Goal: Navigation & Orientation: Find specific page/section

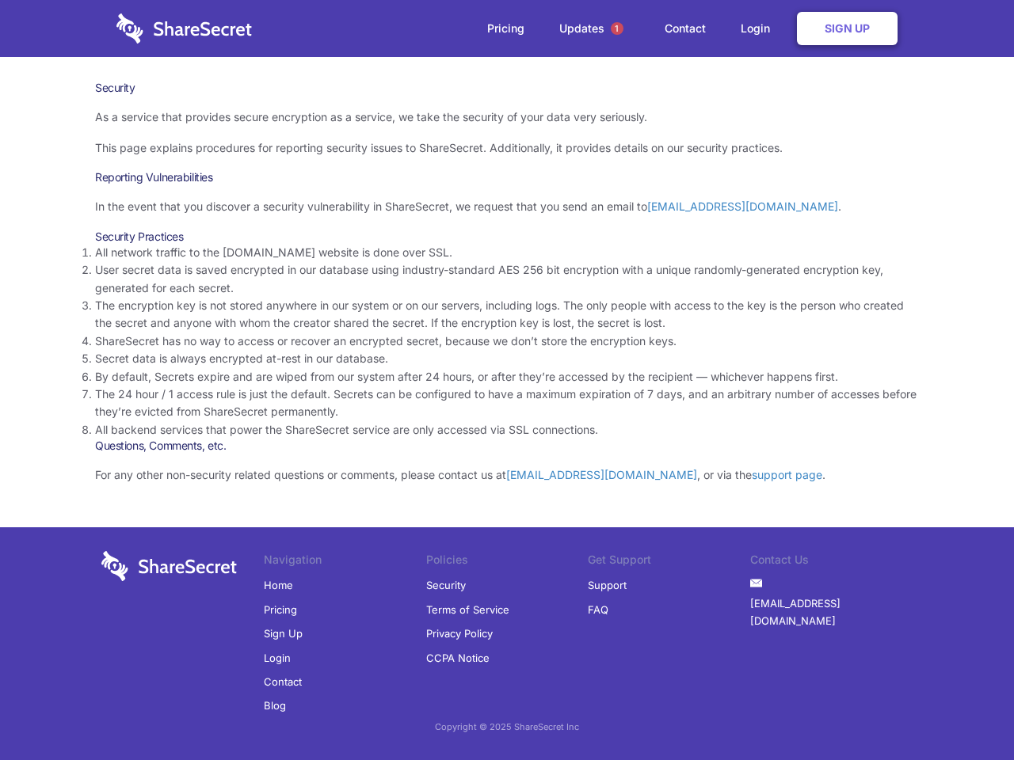
click at [507, 380] on li "By default, Secrets expire and are wiped from our system after 24 hours, or aft…" at bounding box center [507, 376] width 824 height 17
click at [617, 29] on span "1" at bounding box center [617, 28] width 13 height 13
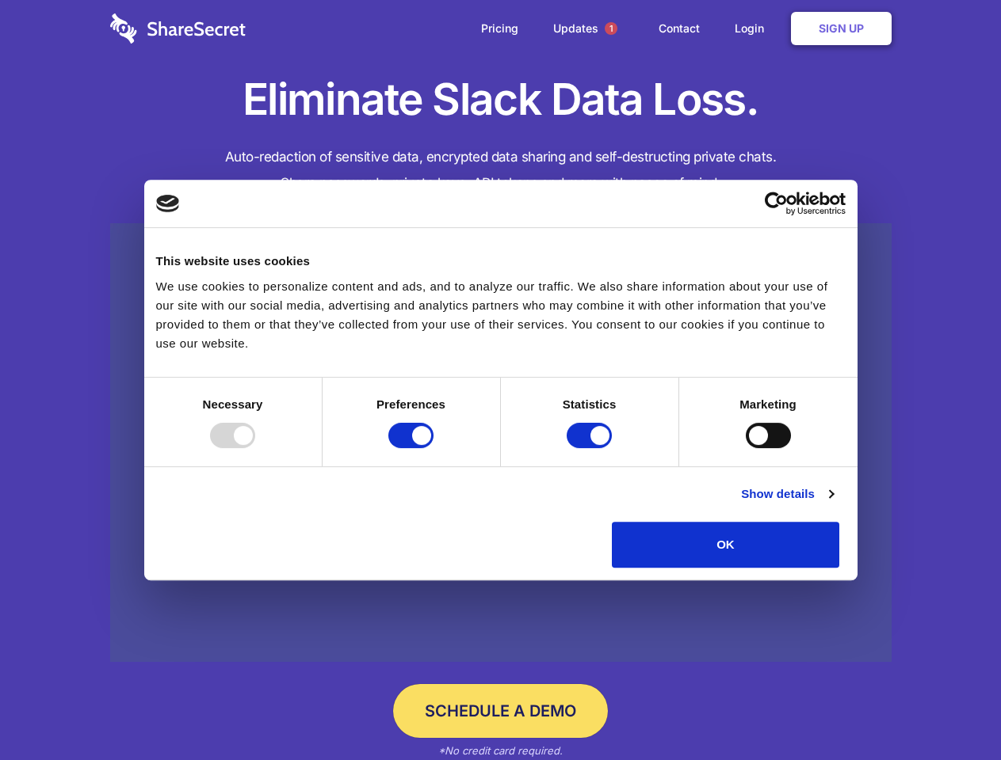
click at [255, 448] on div at bounding box center [232, 435] width 45 height 25
click at [433, 448] on input "Preferences" at bounding box center [410, 435] width 45 height 25
checkbox input "false"
click at [591, 448] on input "Statistics" at bounding box center [588, 435] width 45 height 25
checkbox input "false"
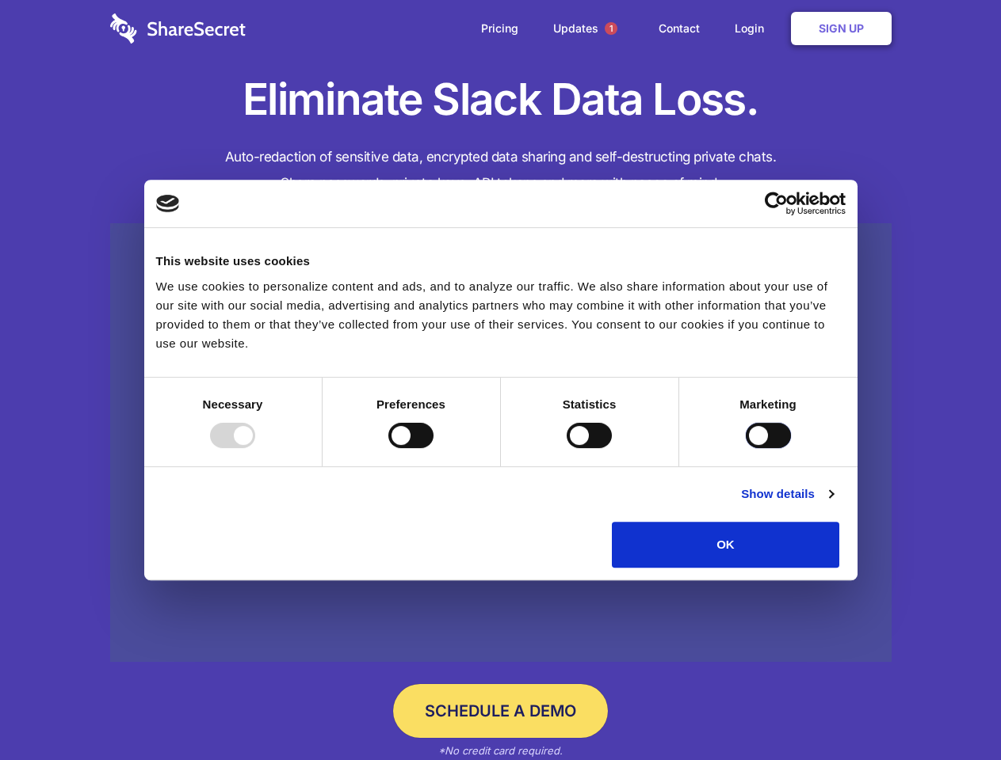
click at [745, 448] on input "Marketing" at bounding box center [767, 435] width 45 height 25
checkbox input "true"
click at [833, 504] on link "Show details" at bounding box center [787, 494] width 92 height 19
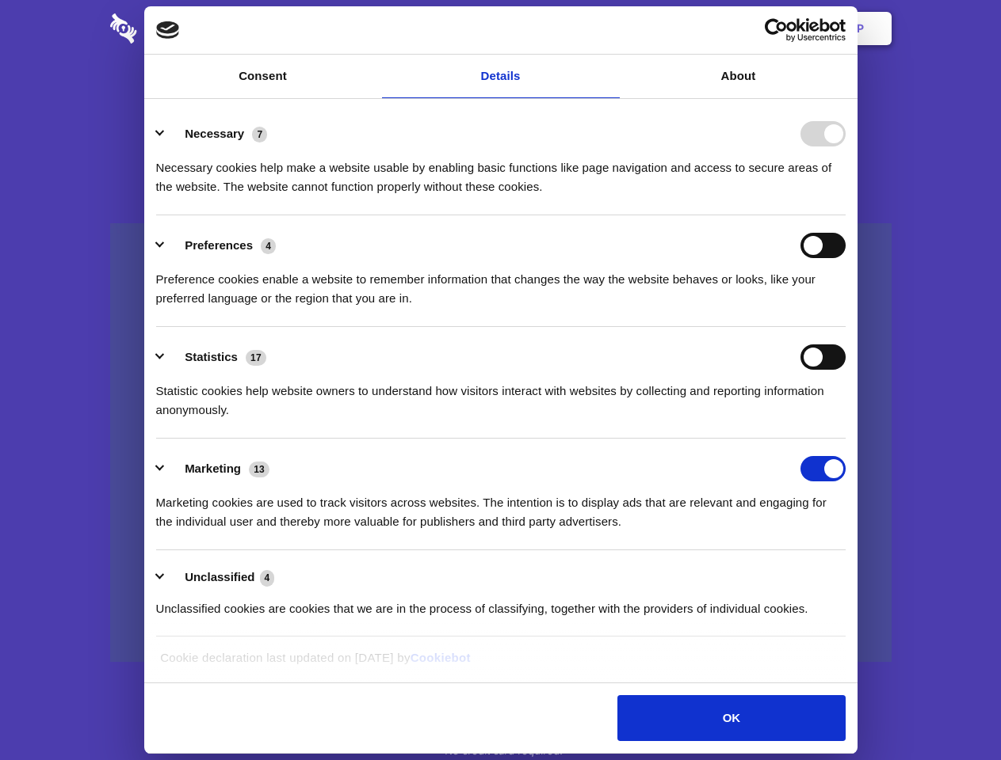
click at [845, 215] on li "Necessary 7 Necessary cookies help make a website usable by enabling basic func…" at bounding box center [500, 160] width 689 height 112
click at [610, 29] on span "1" at bounding box center [610, 28] width 13 height 13
